Goal: Task Accomplishment & Management: Complete application form

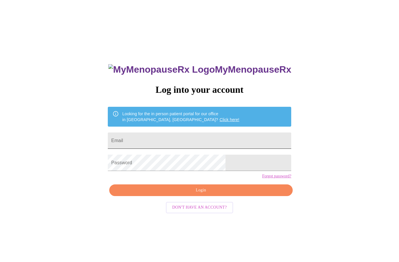
click at [204, 143] on input "Email" at bounding box center [199, 141] width 183 height 16
type input "[EMAIL_ADDRESS][DOMAIN_NAME]"
click at [217, 196] on button "Login" at bounding box center [200, 190] width 183 height 12
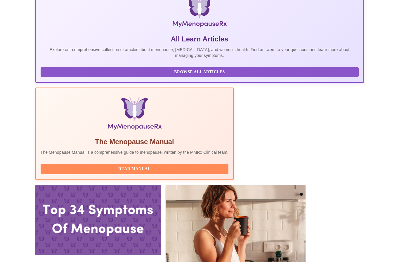
scroll to position [116, 0]
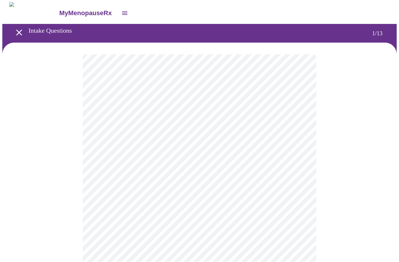
scroll to position [0, 0]
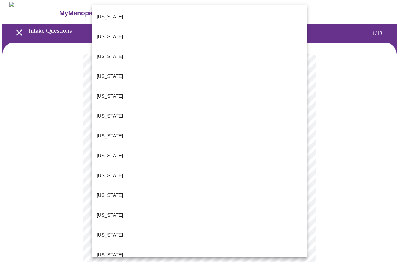
click at [116, 245] on li "[US_STATE]" at bounding box center [199, 255] width 215 height 20
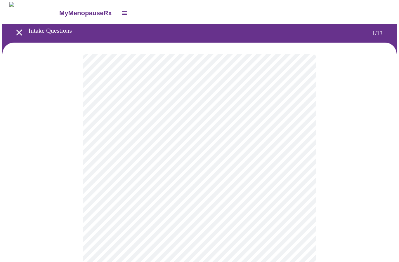
click at [291, 172] on body "MyMenopauseRx Intake Questions 1 / 13" at bounding box center [199, 266] width 394 height 529
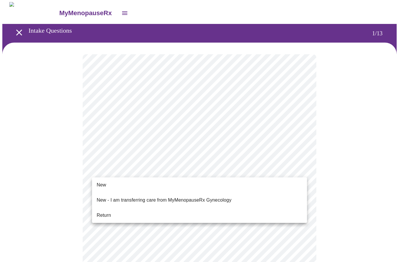
click at [109, 212] on span "Return" at bounding box center [104, 215] width 14 height 7
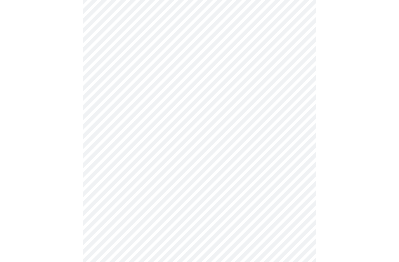
scroll to position [0, 0]
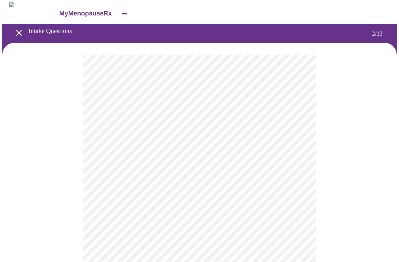
click at [297, 120] on body "MyMenopauseRx Intake Questions 2 / 13" at bounding box center [199, 177] width 394 height 350
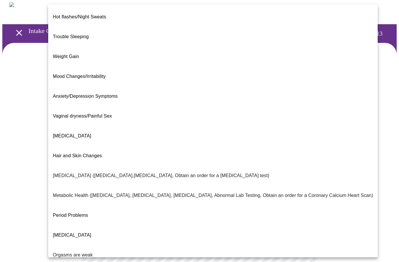
click at [65, 133] on p "[MEDICAL_DATA]" at bounding box center [72, 136] width 38 height 7
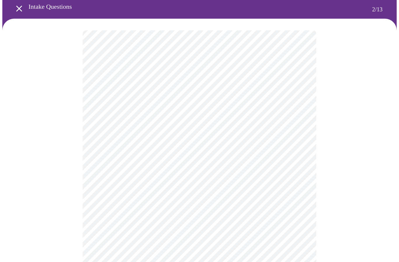
scroll to position [13, 0]
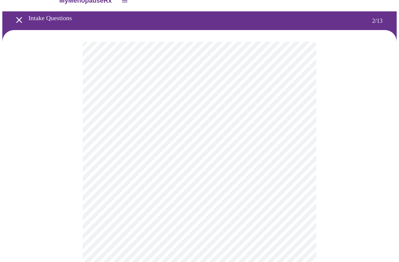
click at [292, 111] on body "MyMenopauseRx Intake Questions 2 / 13" at bounding box center [199, 162] width 394 height 347
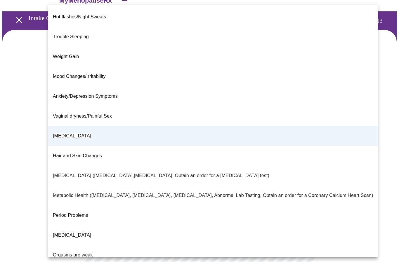
click at [26, 210] on div at bounding box center [199, 131] width 399 height 262
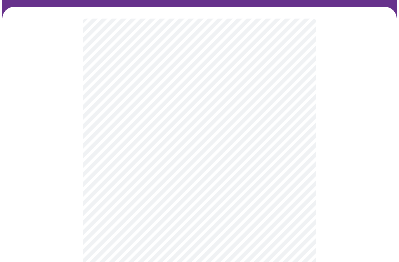
scroll to position [36, 0]
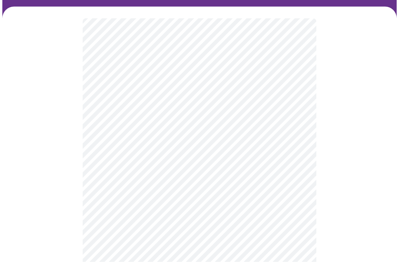
click at [297, 144] on body "MyMenopauseRx Intake Questions 2 / 13" at bounding box center [199, 139] width 394 height 347
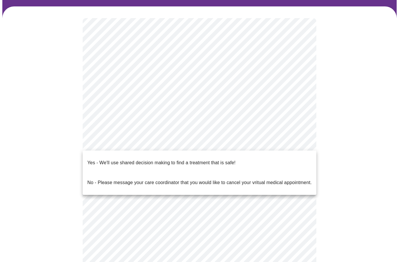
click at [210, 159] on p "Yes - We'll use shared decision making to find a treatment that is safe!" at bounding box center [161, 162] width 148 height 7
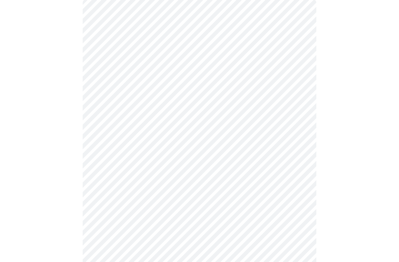
scroll to position [0, 0]
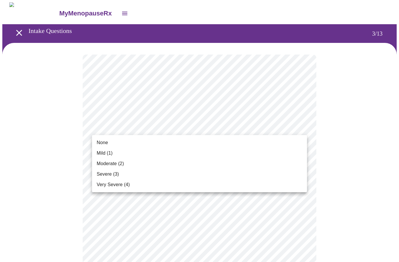
click at [111, 142] on li "None" at bounding box center [199, 142] width 215 height 11
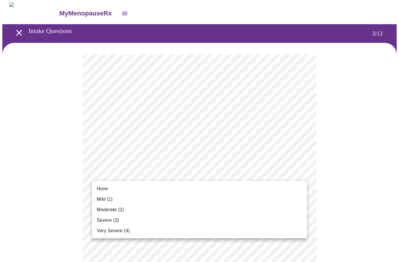
click at [108, 199] on span "Mild (1)" at bounding box center [105, 199] width 16 height 7
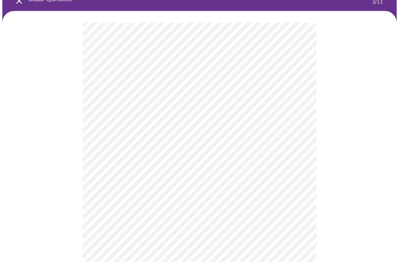
scroll to position [32, 0]
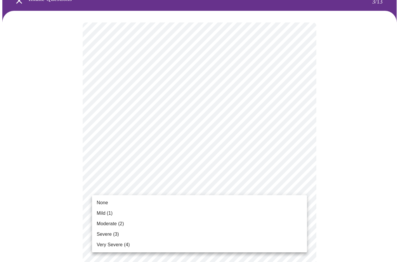
click at [120, 224] on span "Moderate (2)" at bounding box center [110, 223] width 27 height 7
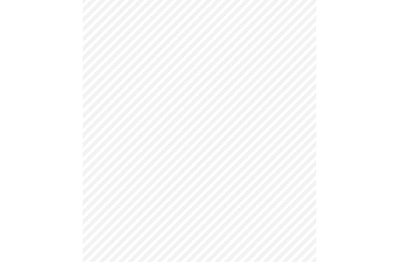
scroll to position [104, 0]
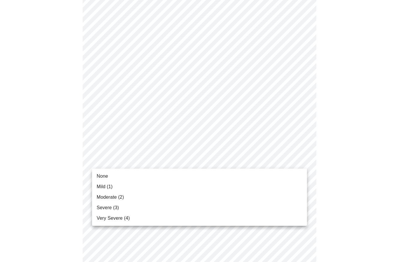
click at [120, 178] on li "None" at bounding box center [199, 176] width 215 height 11
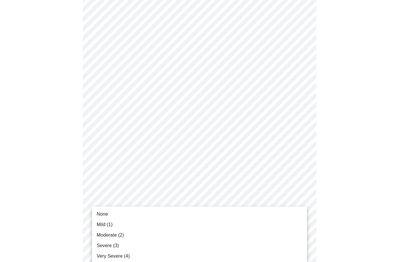
click at [128, 211] on li "None" at bounding box center [199, 214] width 215 height 11
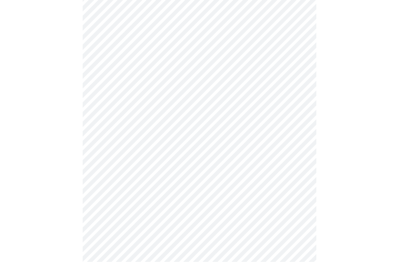
click at [297, 191] on body "MyMenopauseRx Intake Questions 3 / 13" at bounding box center [199, 215] width 394 height 734
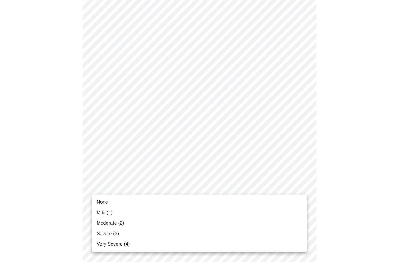
click at [132, 201] on li "None" at bounding box center [199, 202] width 215 height 11
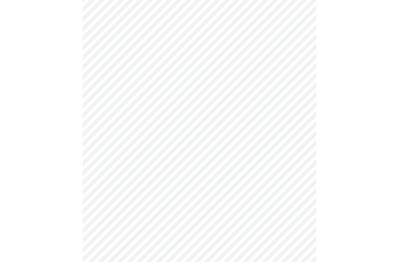
scroll to position [221, 0]
click at [293, 168] on body "MyMenopauseRx Intake Questions 3 / 13" at bounding box center [199, 144] width 394 height 726
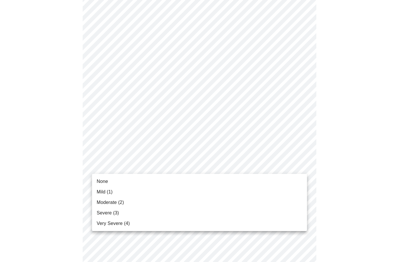
click at [112, 191] on span "Mild (1)" at bounding box center [105, 192] width 16 height 7
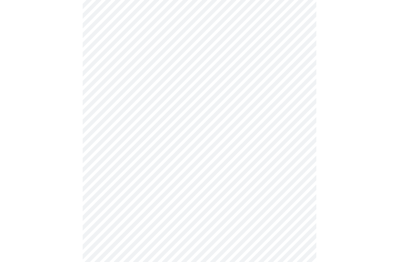
scroll to position [262, 0]
click at [290, 172] on body "MyMenopauseRx Intake Questions 3 / 13" at bounding box center [199, 99] width 394 height 718
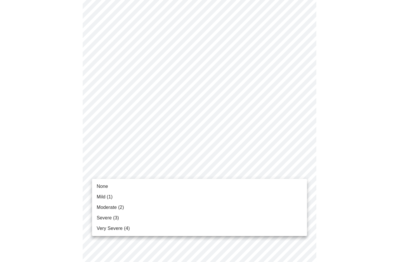
click at [118, 210] on span "Moderate (2)" at bounding box center [110, 207] width 27 height 7
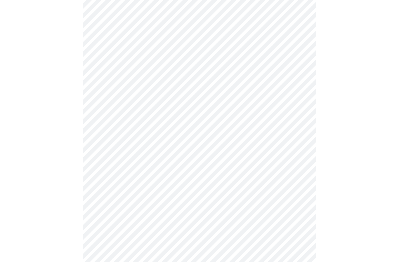
scroll to position [283, 0]
click at [300, 150] on body "MyMenopauseRx Intake Questions 3 / 13" at bounding box center [199, 75] width 394 height 710
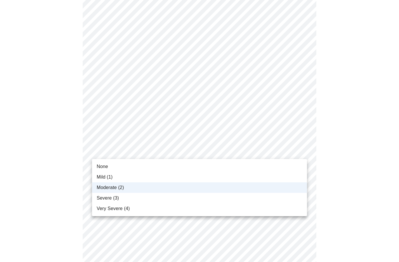
click at [120, 199] on li "Severe (3)" at bounding box center [199, 198] width 215 height 11
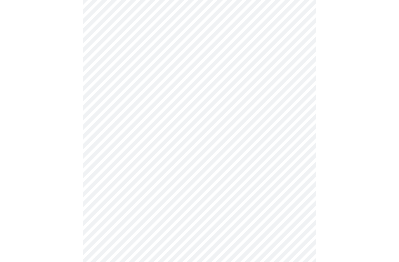
scroll to position [296, 0]
click at [295, 187] on body "MyMenopauseRx Intake Questions 3 / 13" at bounding box center [199, 62] width 394 height 710
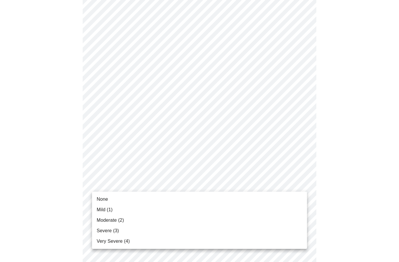
click at [108, 212] on span "Mild (1)" at bounding box center [105, 209] width 16 height 7
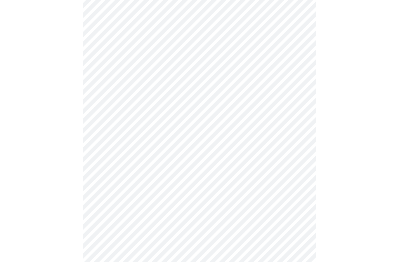
scroll to position [350, 0]
click at [299, 178] on body "MyMenopauseRx Intake Questions 3 / 13" at bounding box center [199, 3] width 394 height 702
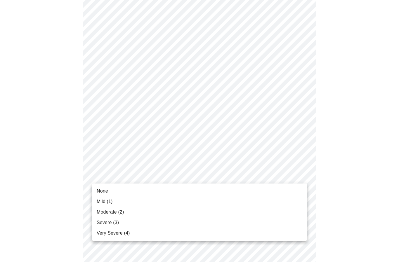
click at [108, 195] on li "None" at bounding box center [199, 191] width 215 height 11
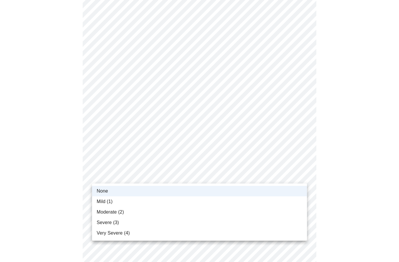
click at [337, 195] on div at bounding box center [199, 131] width 399 height 262
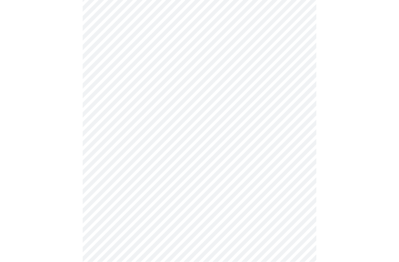
scroll to position [371, 0]
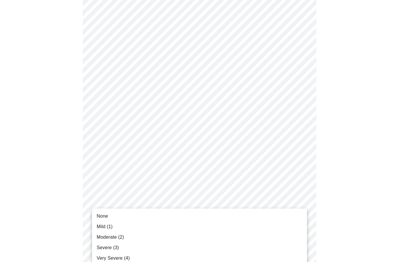
click at [113, 236] on span "Moderate (2)" at bounding box center [110, 237] width 27 height 7
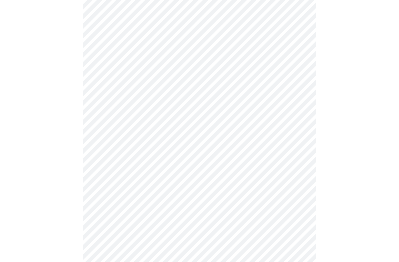
scroll to position [186, 0]
click at [295, 172] on body "MyMenopauseRx Intake Questions 4 / 13" at bounding box center [199, 104] width 394 height 575
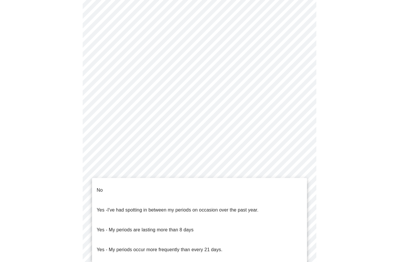
click at [108, 188] on li "No" at bounding box center [199, 190] width 215 height 20
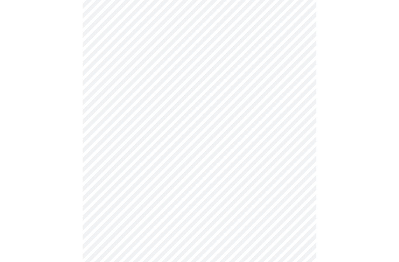
click at [288, 213] on body "MyMenopauseRx Intake Questions 4 / 13" at bounding box center [199, 102] width 394 height 571
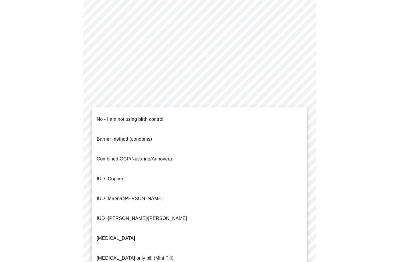
click at [151, 116] on p "No - I am not using birth control." at bounding box center [131, 119] width 68 height 7
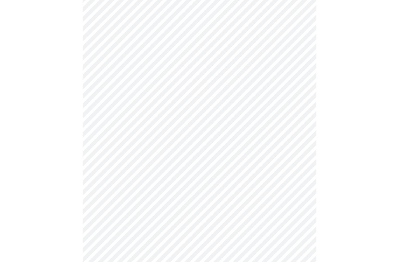
scroll to position [279, 0]
click at [295, 162] on body "MyMenopauseRx Intake Questions 4 / 13" at bounding box center [199, 8] width 394 height 568
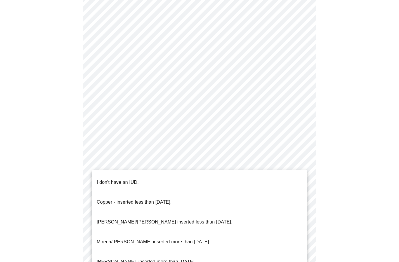
click at [129, 179] on p "I don't have an IUD." at bounding box center [118, 182] width 42 height 7
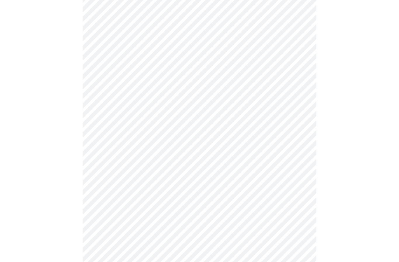
click at [291, 208] on body "MyMenopauseRx Intake Questions 4 / 13" at bounding box center [199, 6] width 394 height 565
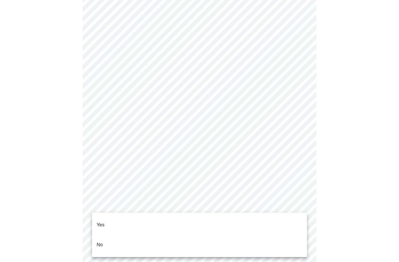
click at [114, 216] on li "Yes" at bounding box center [199, 225] width 215 height 20
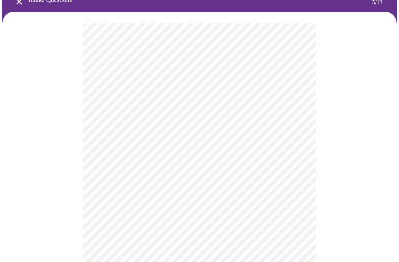
scroll to position [40, 0]
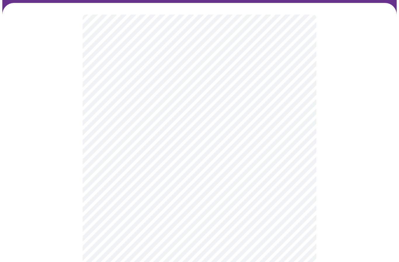
click at [299, 163] on body "MyMenopauseRx Intake Questions 5 / 13" at bounding box center [199, 177] width 394 height 431
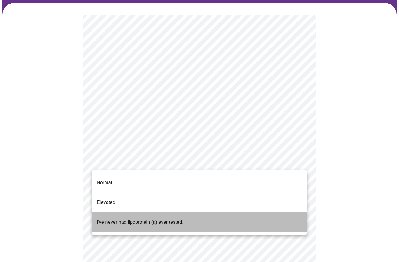
click at [170, 219] on p "I've never had lipoprotein (a) ever tested." at bounding box center [140, 222] width 87 height 7
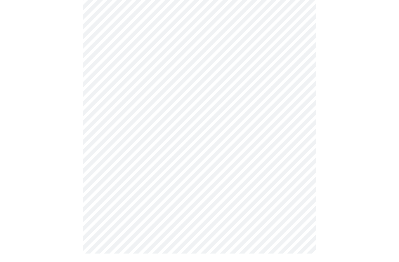
scroll to position [0, 0]
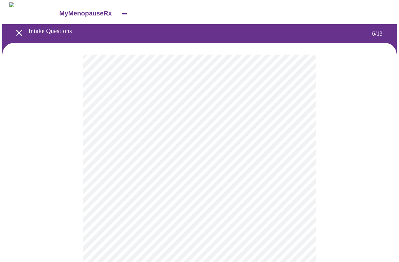
click at [204, 165] on body "MyMenopauseRx Intake Questions 6 / 13" at bounding box center [199, 156] width 394 height 308
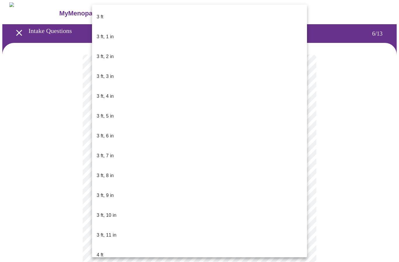
scroll to position [374, 0]
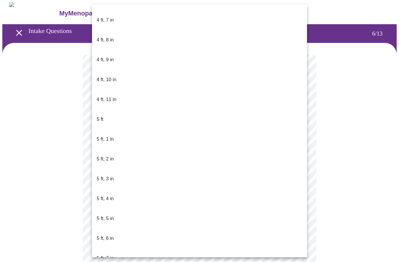
click at [346, 204] on div at bounding box center [199, 131] width 399 height 262
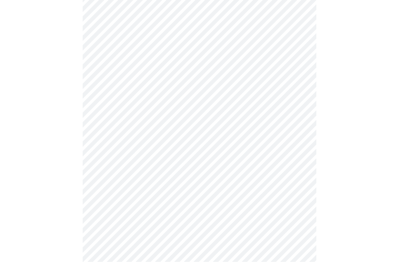
scroll to position [1329, 0]
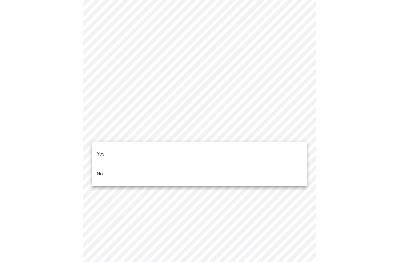
click at [107, 164] on li "No" at bounding box center [199, 174] width 215 height 20
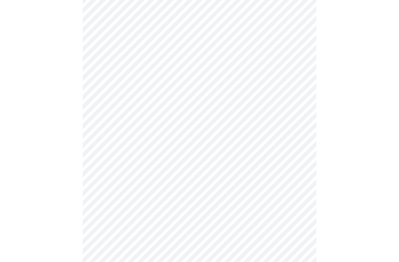
scroll to position [0, 0]
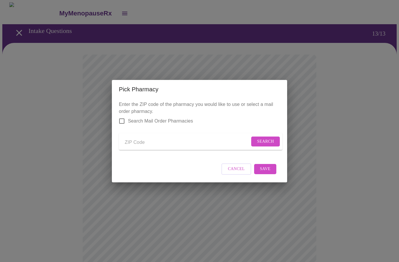
click at [239, 171] on span "Cancel" at bounding box center [236, 168] width 17 height 7
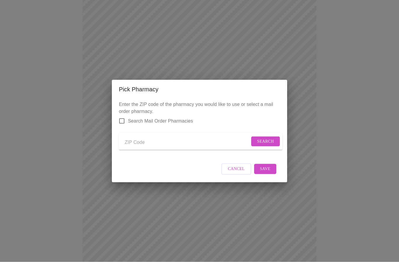
scroll to position [76, 0]
click at [155, 147] on input "Send a message to your care team" at bounding box center [187, 142] width 125 height 9
type input "60119"
click at [270, 145] on span "Search" at bounding box center [265, 141] width 17 height 7
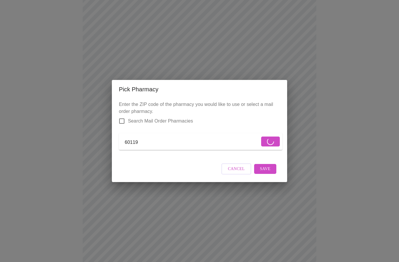
scroll to position [76, 0]
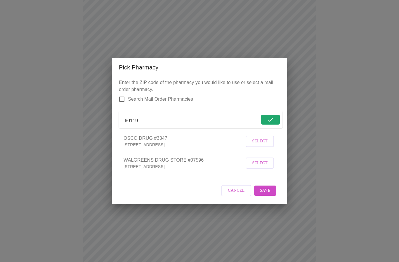
click at [266, 145] on span "Select" at bounding box center [259, 141] width 15 height 7
click at [269, 194] on span "Save" at bounding box center [265, 190] width 11 height 7
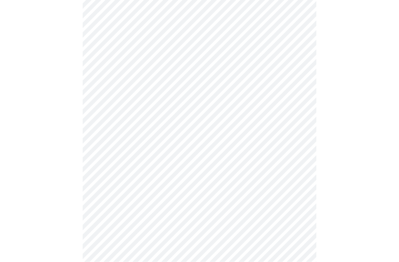
scroll to position [369, 0]
